Goal: Find contact information: Find contact information

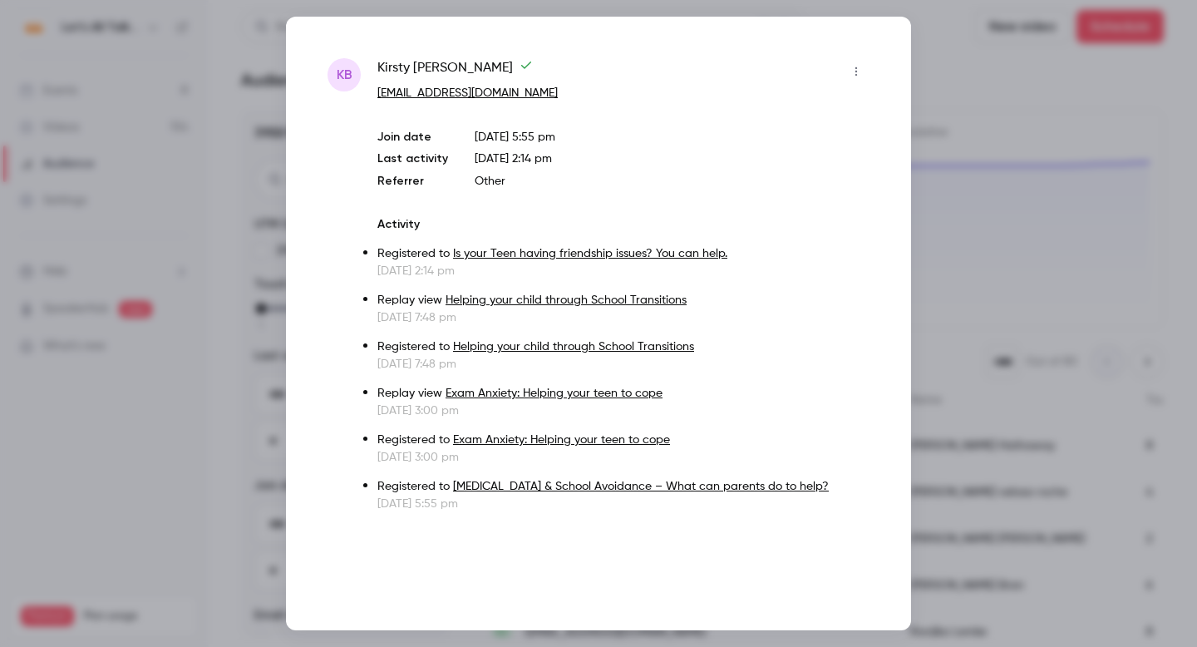
click at [962, 72] on div at bounding box center [598, 323] width 1197 height 647
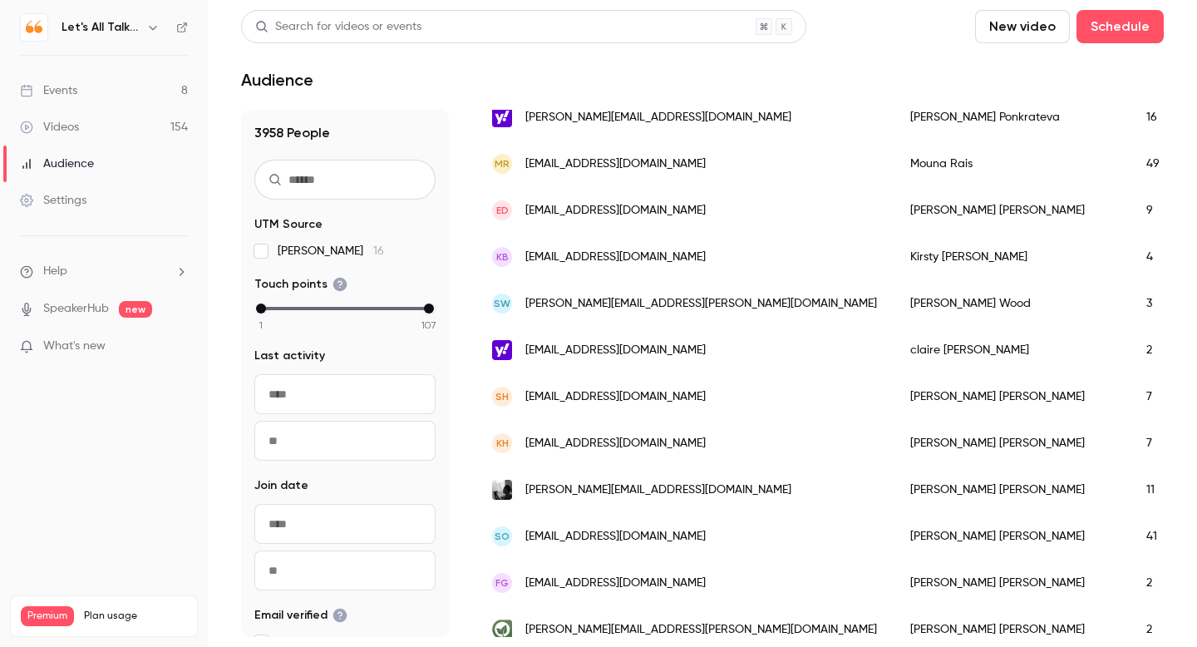
click at [60, 91] on div "Events" at bounding box center [48, 90] width 57 height 17
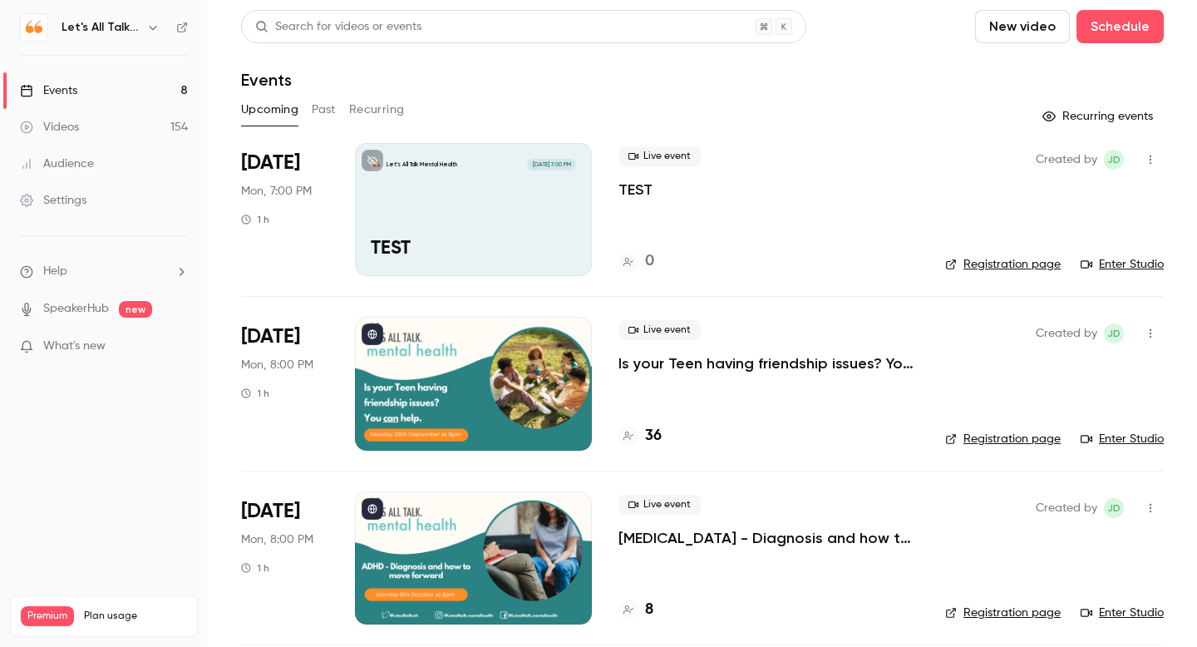
click at [83, 166] on div "Audience" at bounding box center [57, 163] width 74 height 17
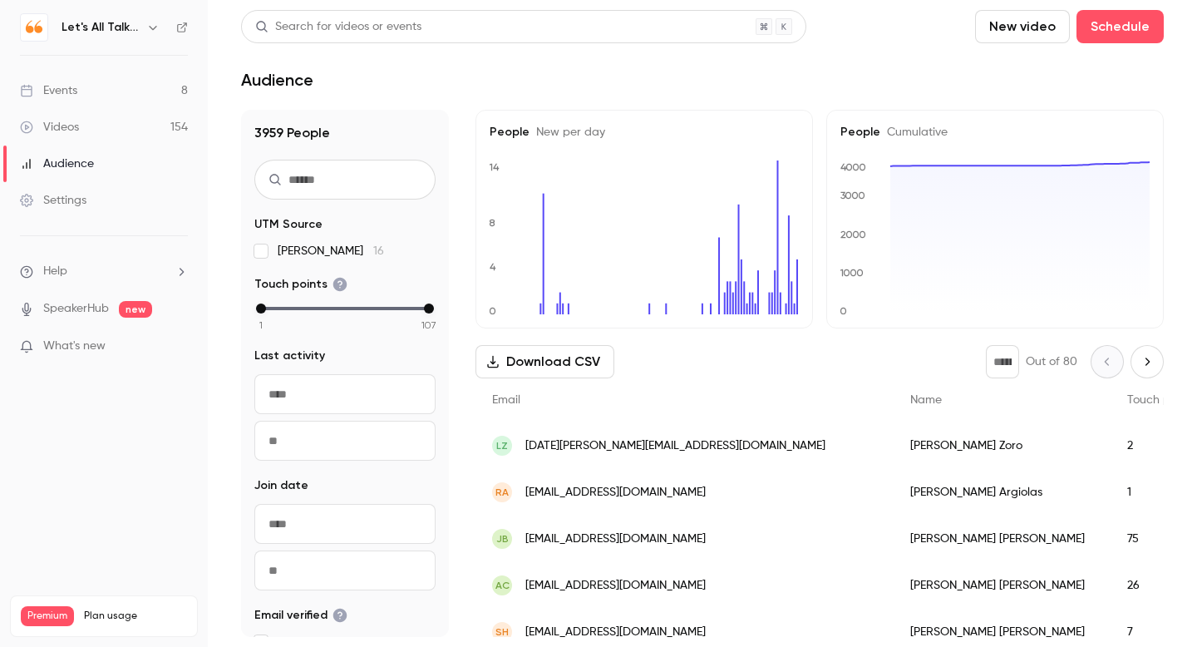
click at [691, 491] on div "RA [EMAIL_ADDRESS][DOMAIN_NAME]" at bounding box center [685, 492] width 418 height 47
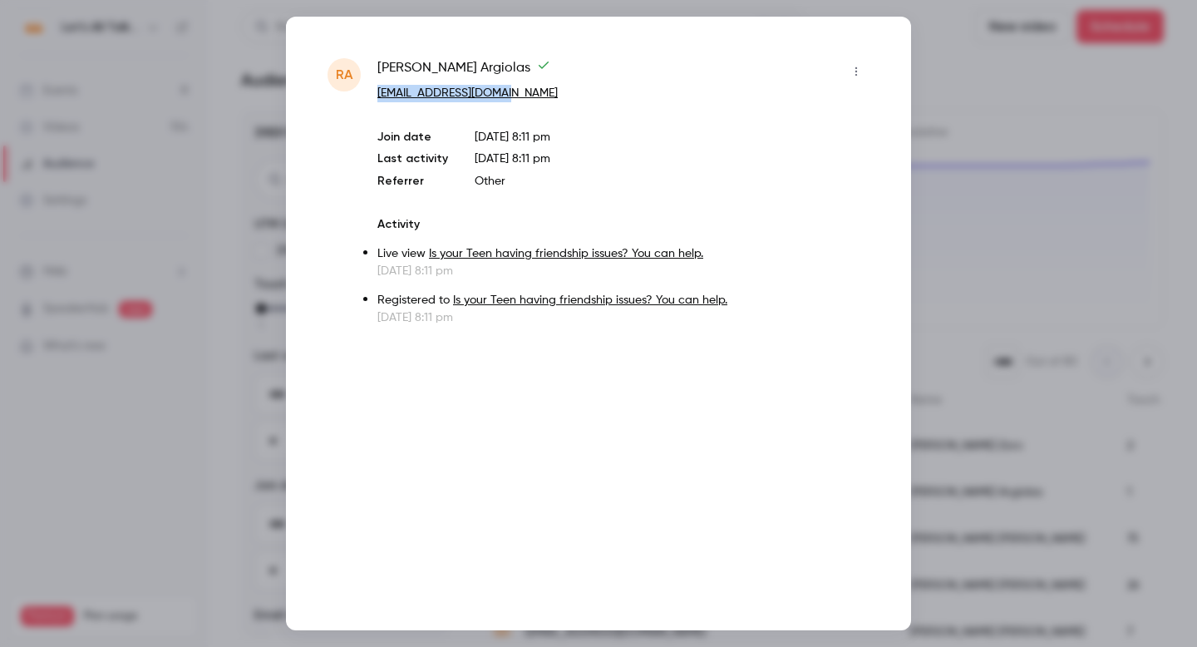
drag, startPoint x: 533, startPoint y: 93, endPoint x: 373, endPoint y: 91, distance: 160.5
click at [373, 91] on div "[PERSON_NAME] [PERSON_NAME][EMAIL_ADDRESS][DOMAIN_NAME] Join date [DATE] 8:11 p…" at bounding box center [599, 192] width 542 height 268
copy link "[EMAIL_ADDRESS][DOMAIN_NAME]"
click at [1019, 106] on div at bounding box center [598, 323] width 1197 height 647
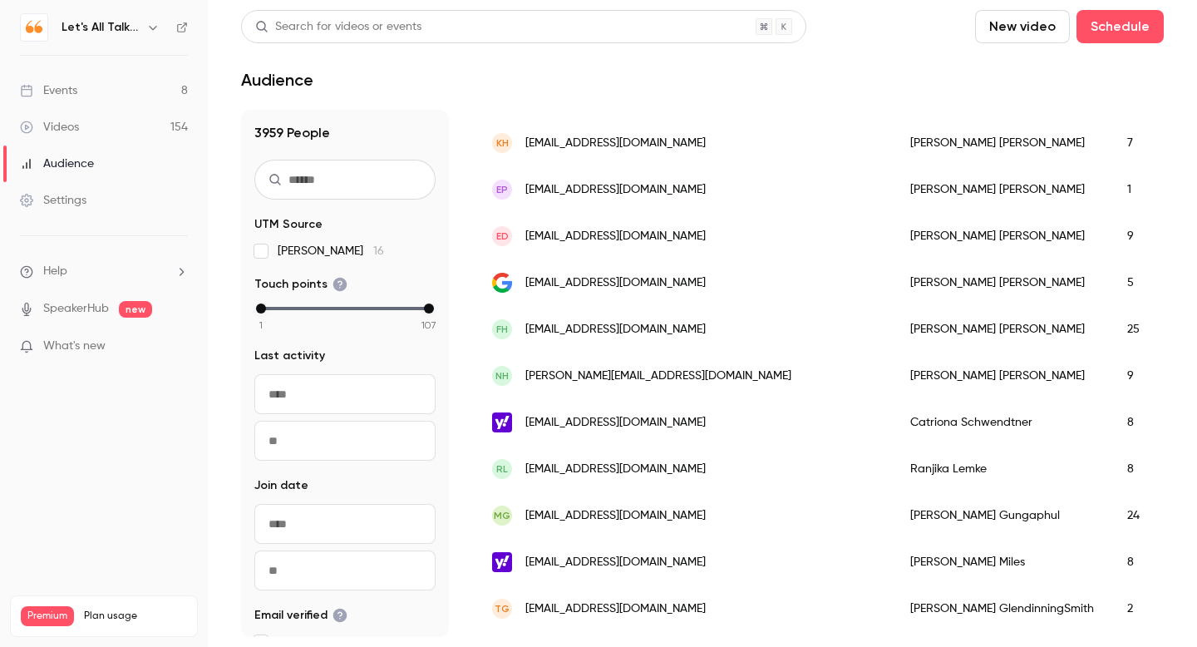
scroll to position [536, 0]
click at [894, 415] on div "[PERSON_NAME]" at bounding box center [1002, 421] width 217 height 47
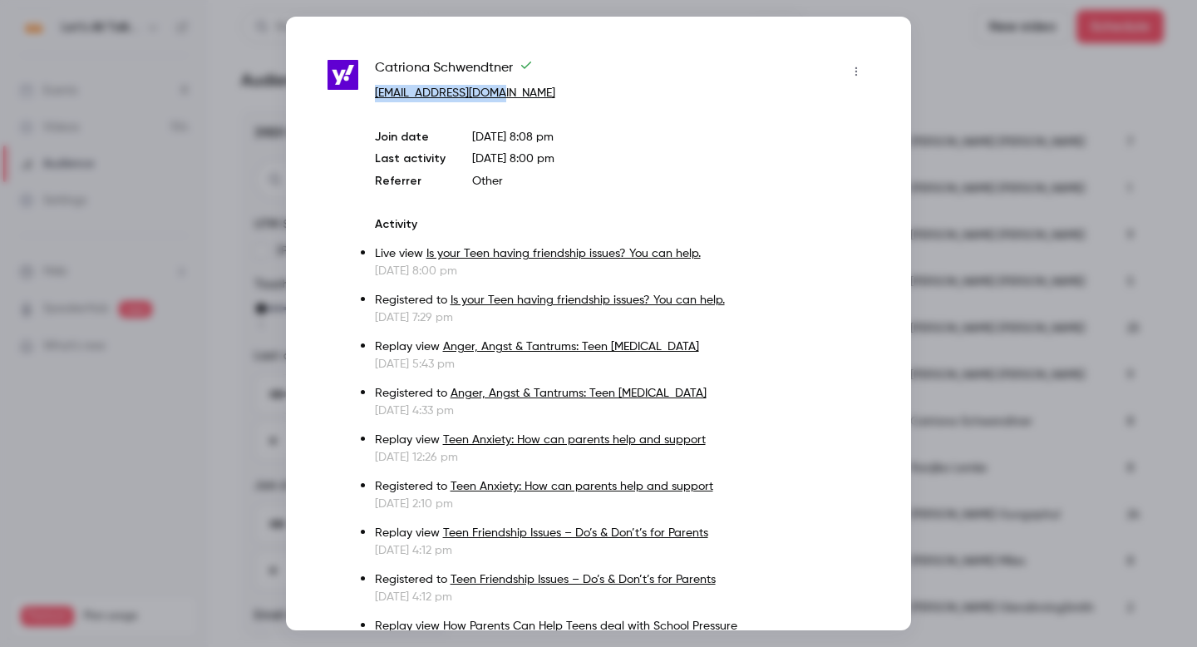
drag, startPoint x: 555, startPoint y: 101, endPoint x: 373, endPoint y: 93, distance: 181.4
click at [373, 93] on div "[PERSON_NAME] [EMAIL_ADDRESS][DOMAIN_NAME] Join date [DATE] 8:08 pm Last activi…" at bounding box center [599, 494] width 542 height 873
copy link "[EMAIL_ADDRESS][DOMAIN_NAME]"
click at [1008, 76] on div at bounding box center [598, 323] width 1197 height 647
